Goal: Book appointment/travel/reservation

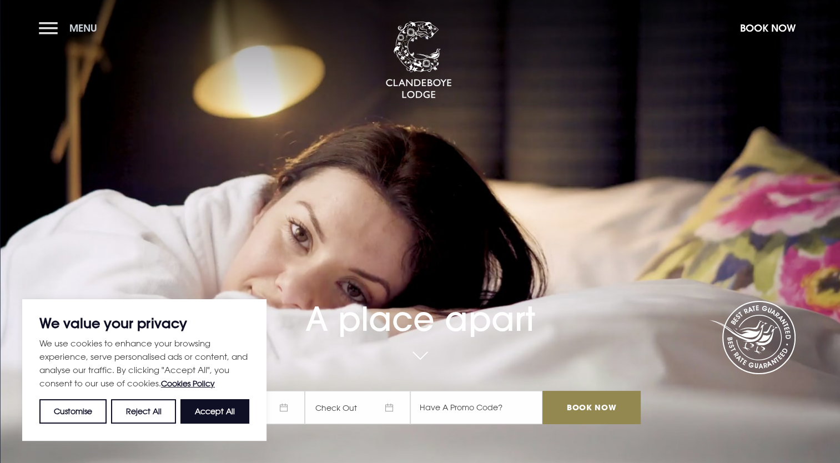
click at [44, 26] on button "Menu" at bounding box center [71, 28] width 64 height 24
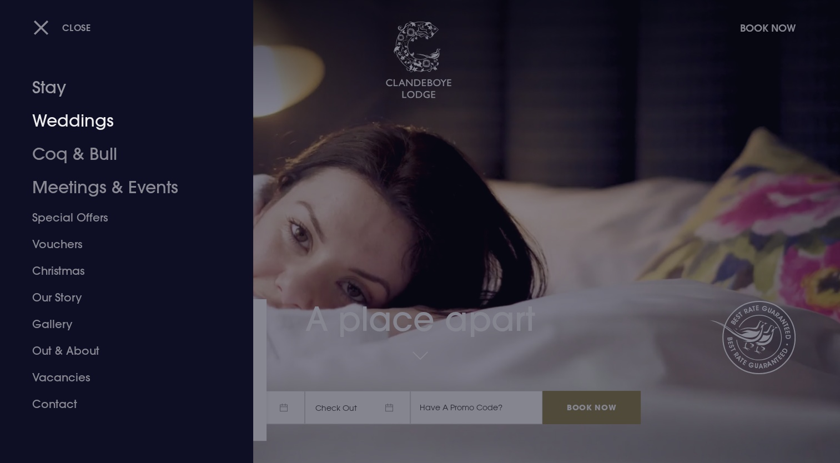
click at [74, 113] on link "Weddings" at bounding box center [120, 120] width 176 height 33
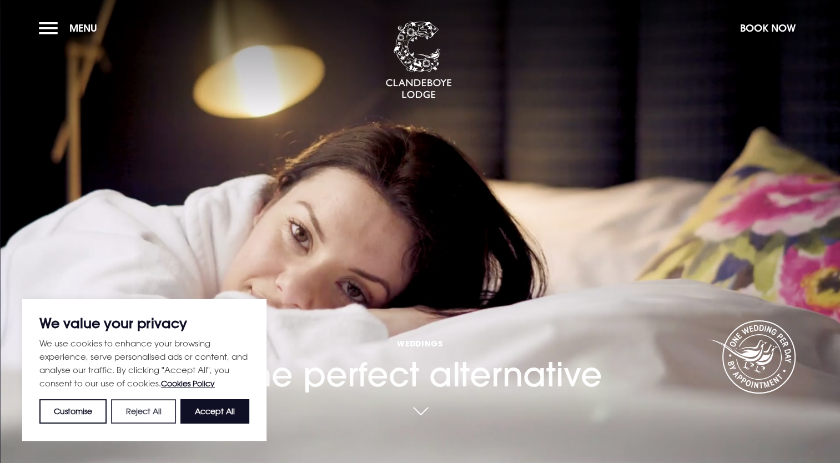
click at [160, 408] on button "Reject All" at bounding box center [143, 411] width 64 height 24
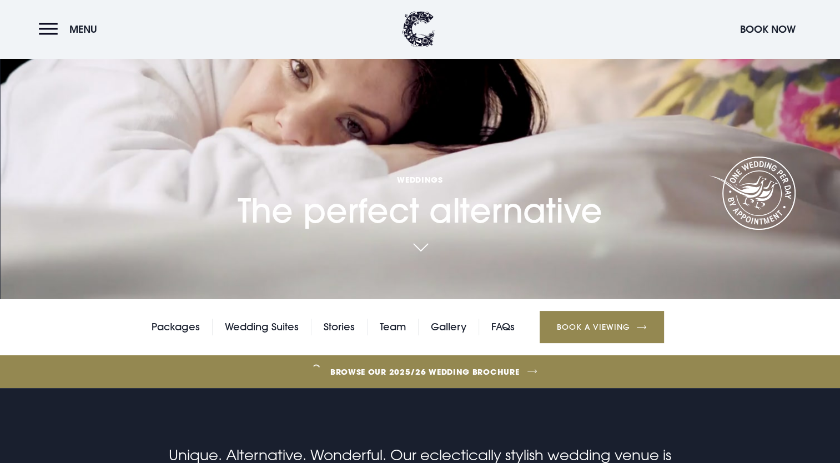
scroll to position [222, 0]
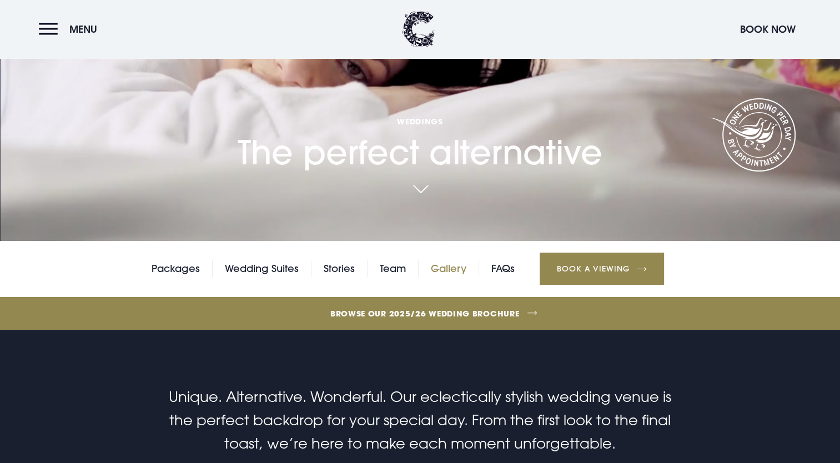
click at [448, 263] on link "Gallery" at bounding box center [449, 268] width 36 height 17
